Goal: Information Seeking & Learning: Learn about a topic

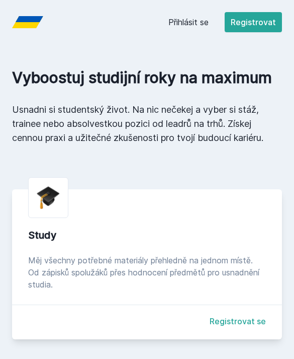
click at [185, 26] on link "Přihlásit se" at bounding box center [189, 22] width 40 height 12
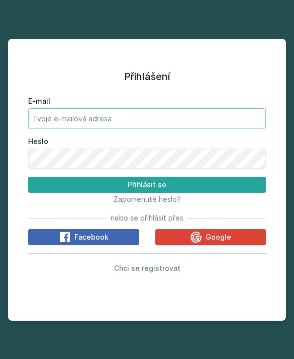
click at [169, 128] on input "E-mail" at bounding box center [147, 118] width 238 height 20
type input "[EMAIL_ADDRESS][DOMAIN_NAME]"
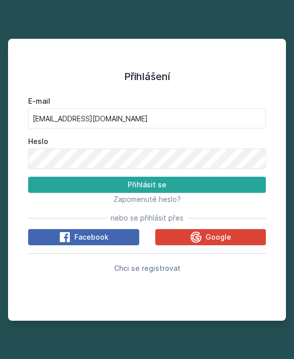
click at [147, 193] on button "Přihlásit se" at bounding box center [147, 185] width 238 height 16
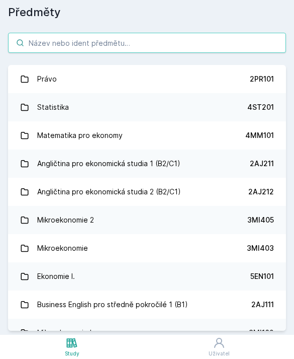
click at [212, 39] on input "search" at bounding box center [147, 43] width 278 height 20
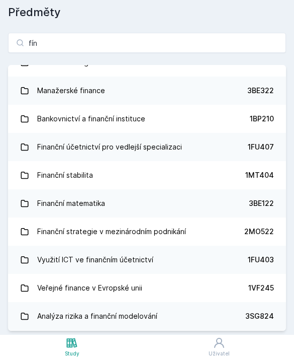
scroll to position [584, 0]
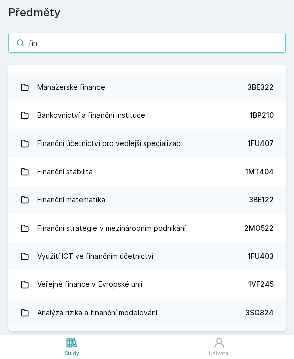
click at [98, 39] on input "fín" at bounding box center [147, 43] width 278 height 20
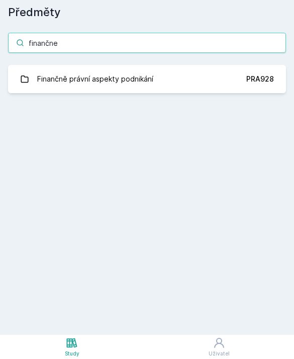
scroll to position [0, 0]
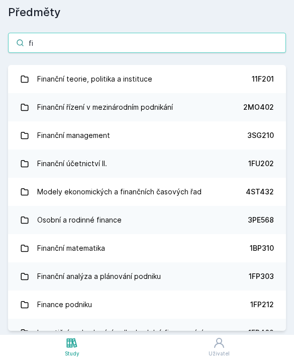
type input "f"
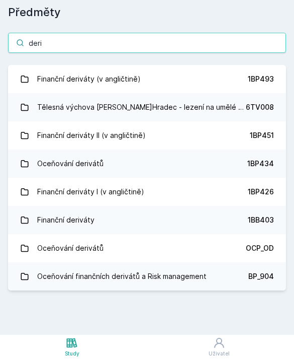
type input "deri"
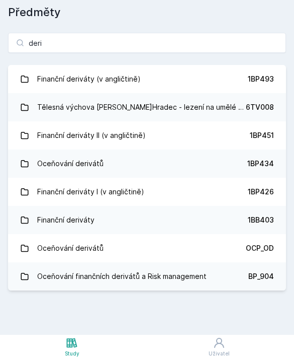
click at [160, 78] on link "Finanční deriváty (v angličtině) 1BP493" at bounding box center [147, 79] width 278 height 28
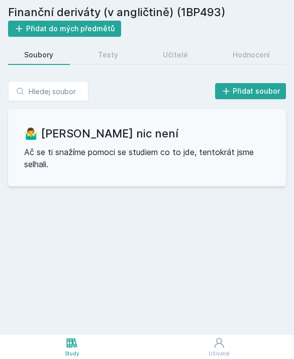
click at [116, 62] on link "Testy" at bounding box center [108, 55] width 53 height 20
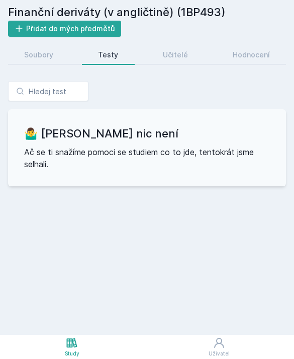
click at [172, 56] on div "Učitelé" at bounding box center [175, 55] width 25 height 10
